Goal: Feedback & Contribution: Leave review/rating

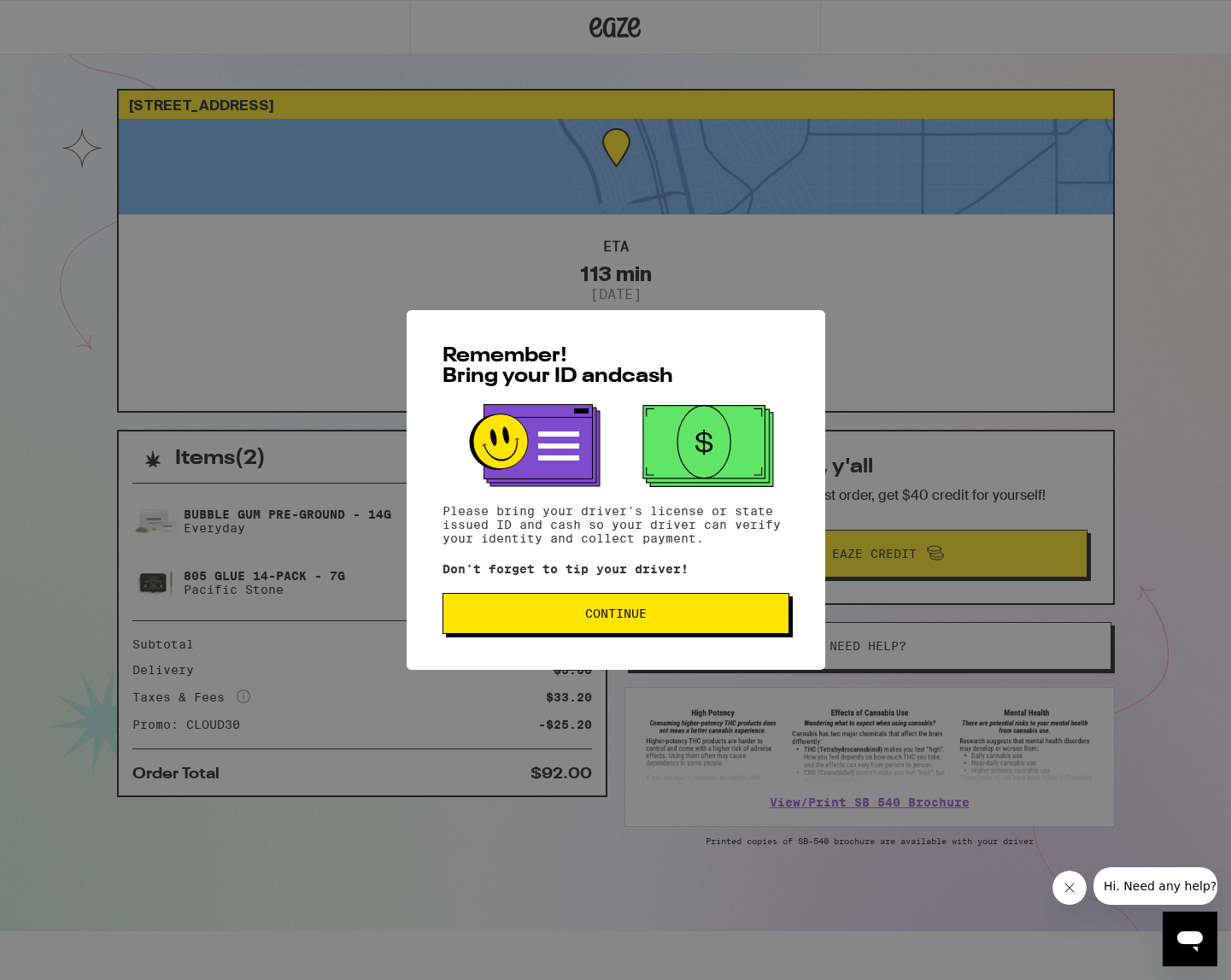
click at [523, 624] on button "Continue" at bounding box center [616, 612] width 347 height 41
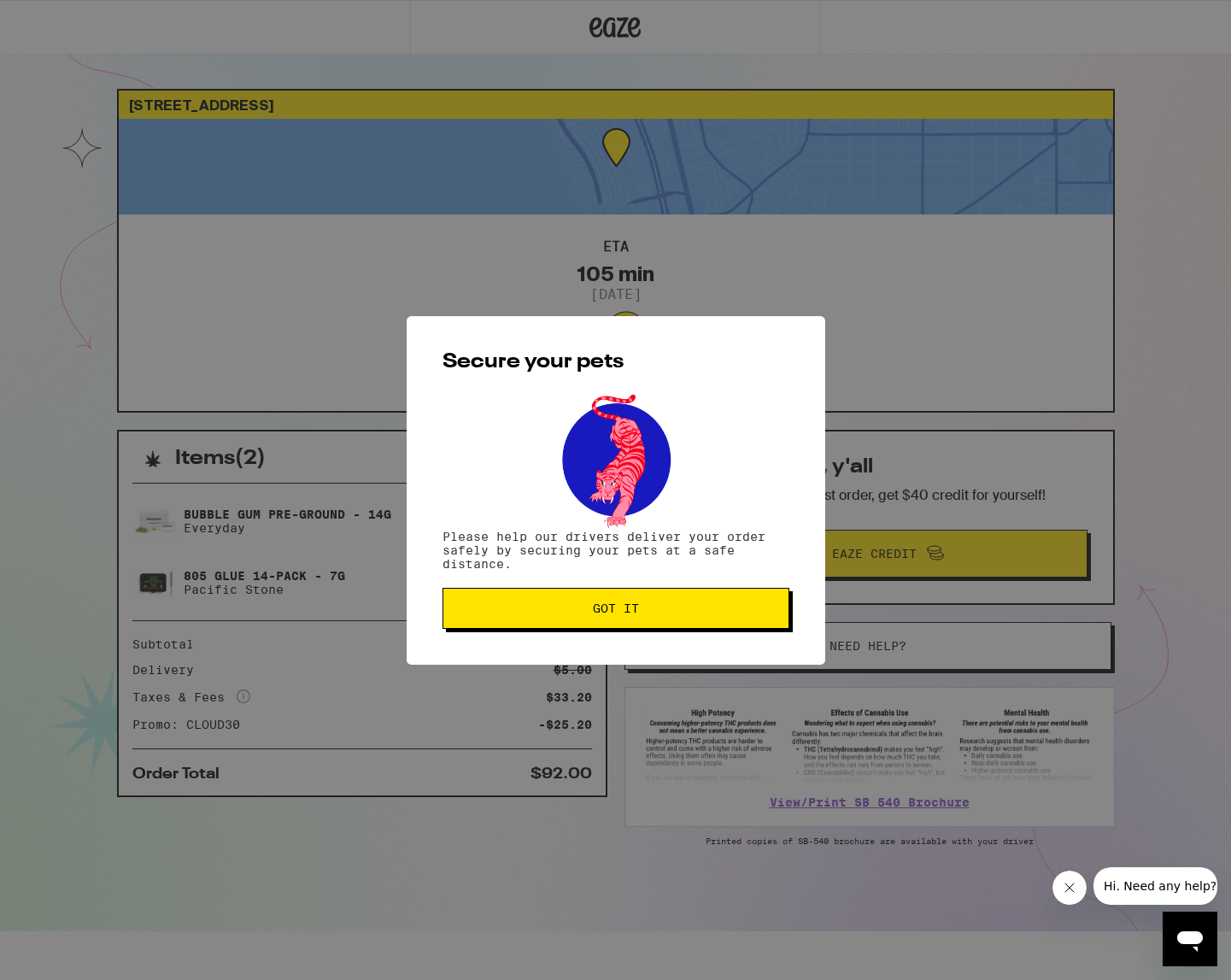
click at [613, 609] on span "Got it" at bounding box center [616, 608] width 46 height 12
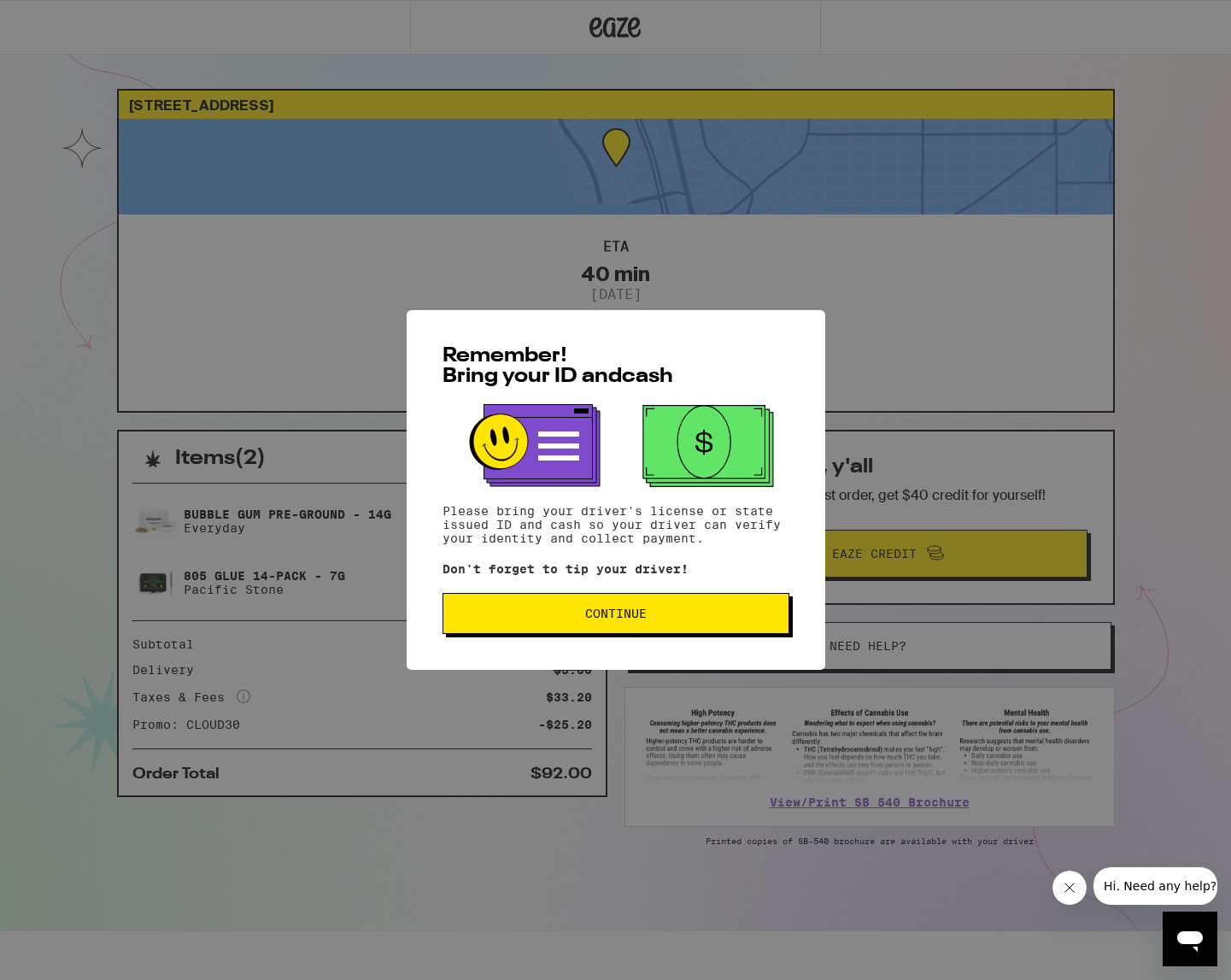
click at [632, 617] on span "Continue" at bounding box center [616, 612] width 62 height 12
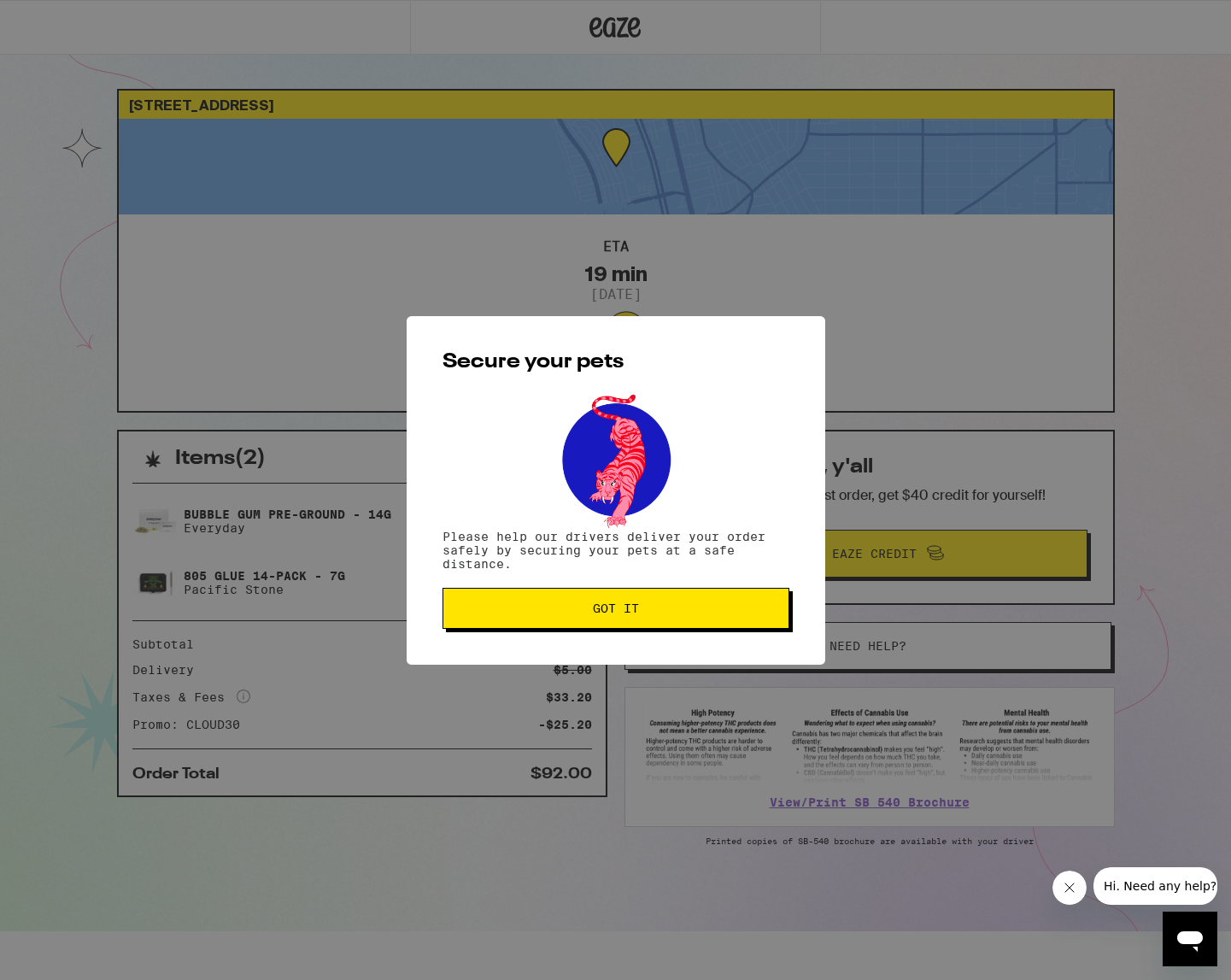
click at [675, 611] on span "Got it" at bounding box center [616, 608] width 318 height 12
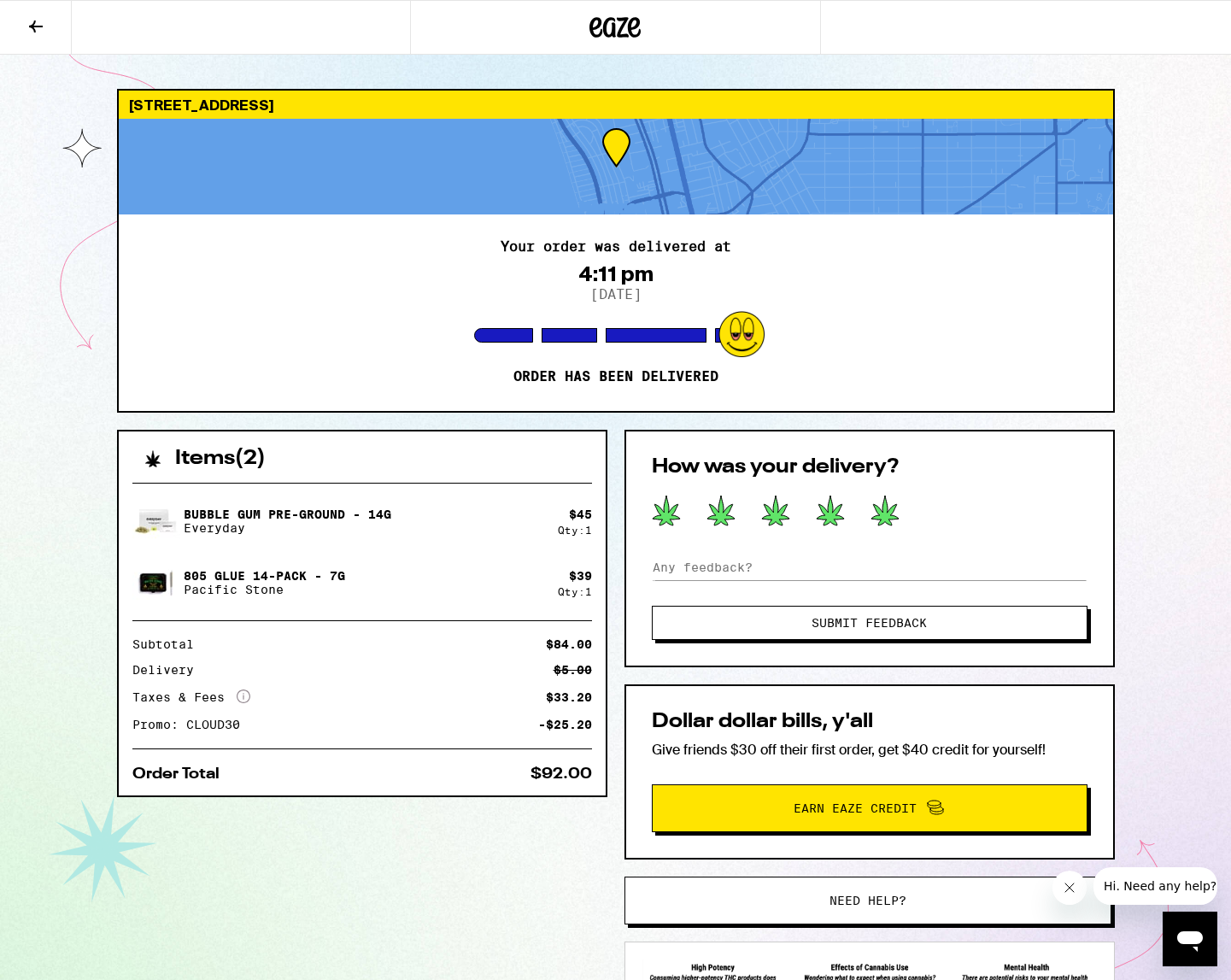
drag, startPoint x: 879, startPoint y: 511, endPoint x: 893, endPoint y: 562, distance: 52.9
click at [879, 511] on icon at bounding box center [885, 510] width 27 height 30
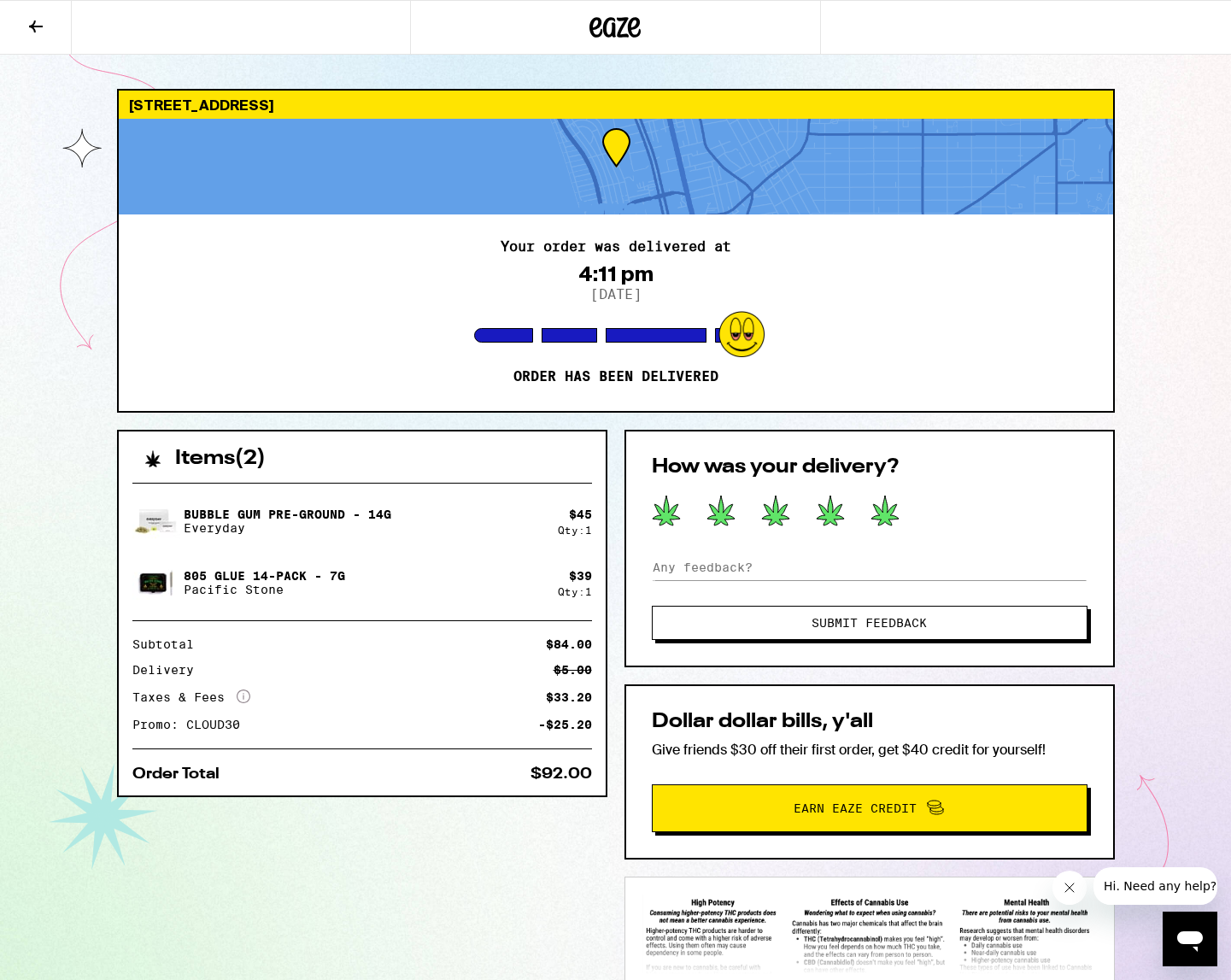
click at [920, 632] on button "Submit Feedback" at bounding box center [870, 622] width 436 height 34
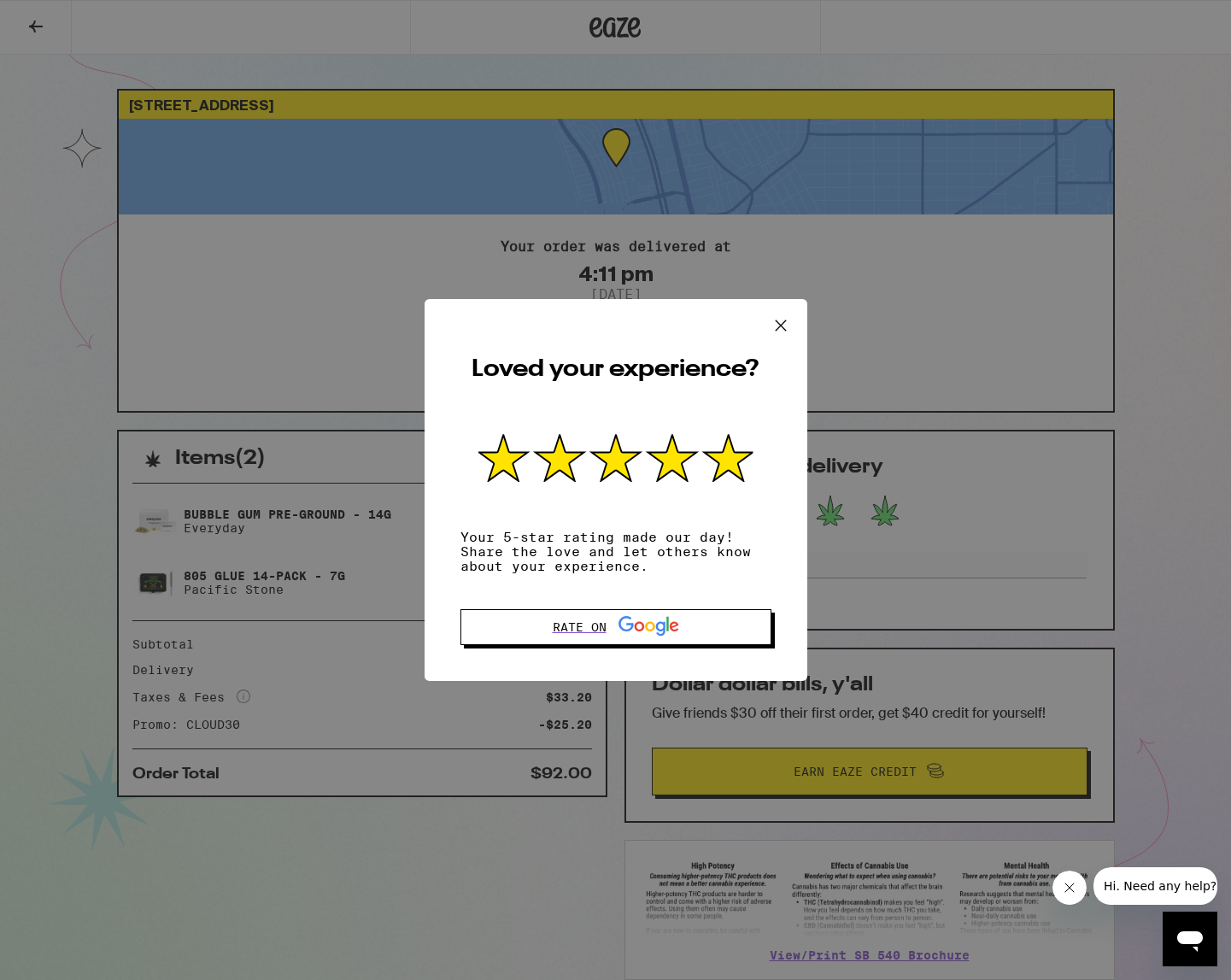
drag, startPoint x: 777, startPoint y: 317, endPoint x: 811, endPoint y: 316, distance: 34.0
click at [777, 317] on icon at bounding box center [781, 325] width 25 height 25
